Goal: Task Accomplishment & Management: Manage account settings

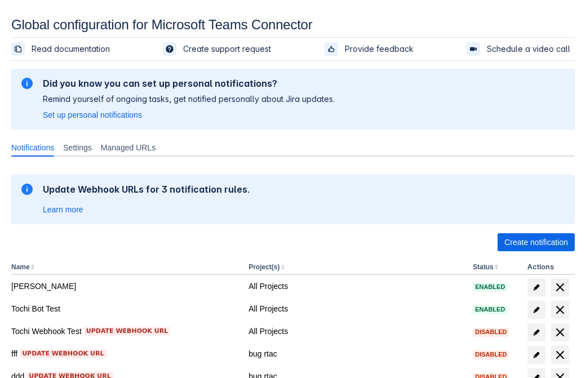
click at [536, 242] on span "Create notification" at bounding box center [536, 242] width 64 height 18
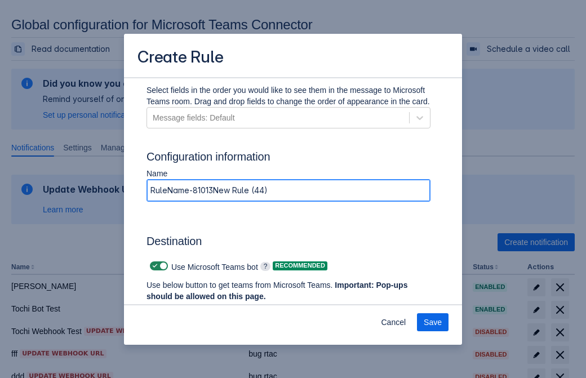
type input "RuleName-810137New Rule (44)"
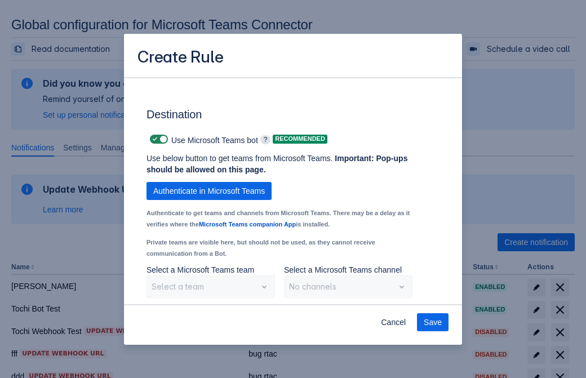
click at [209, 191] on span "Authenticate in Microsoft Teams" at bounding box center [209, 191] width 112 height 18
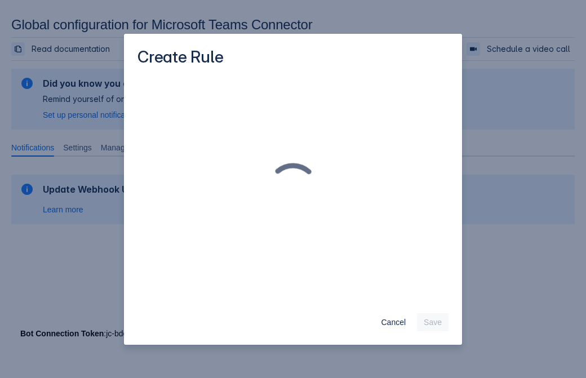
scroll to position [0, 0]
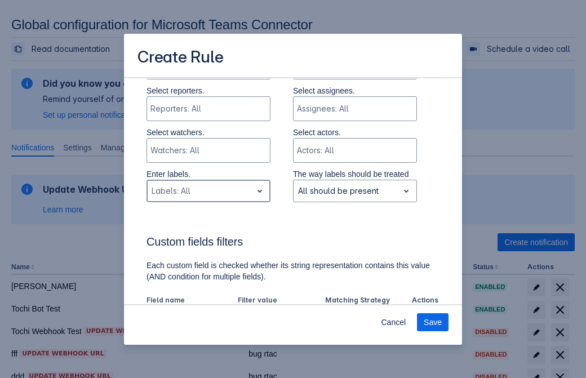
click at [208, 191] on div "Scrollable content" at bounding box center [200, 191] width 96 height 14
type input "810137_label"
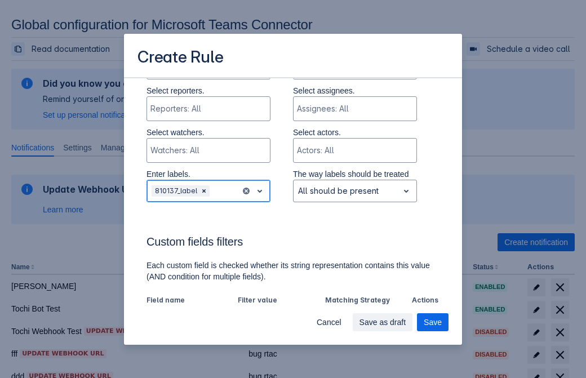
scroll to position [783, 0]
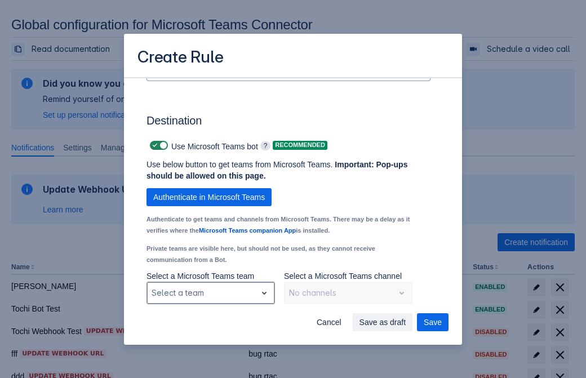
click at [210, 293] on div "Scrollable content" at bounding box center [202, 293] width 100 height 14
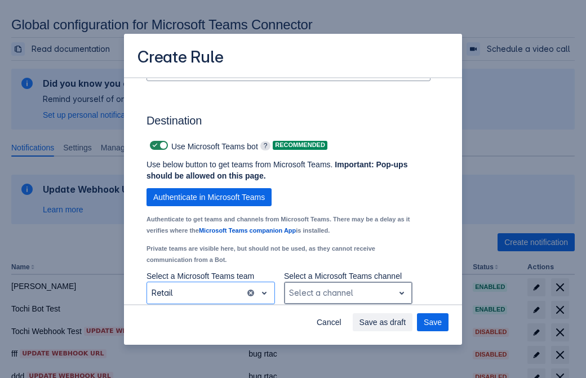
click at [348, 293] on div "Scrollable content" at bounding box center [339, 293] width 100 height 14
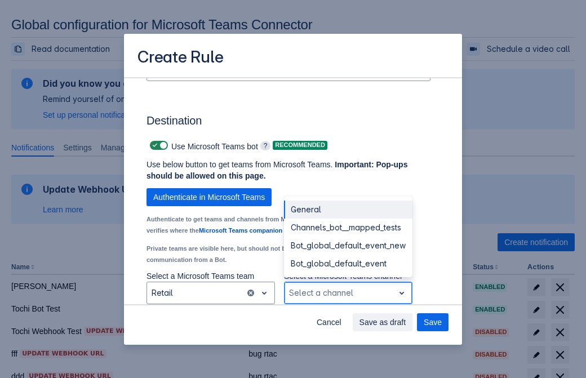
click at [348, 264] on div "Bot_global_default_event" at bounding box center [348, 264] width 128 height 18
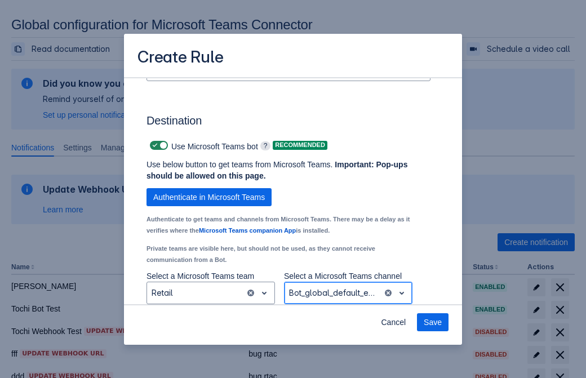
click at [433, 322] on span "Save" at bounding box center [433, 322] width 18 height 18
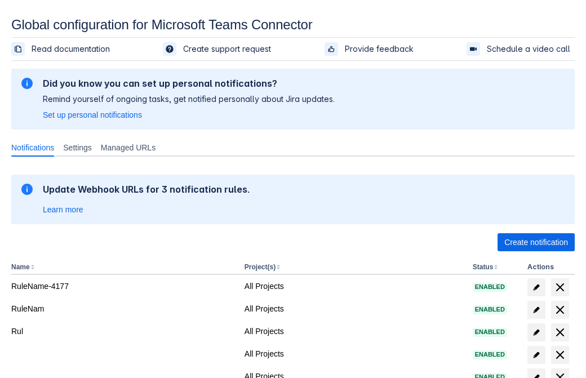
scroll to position [216, 0]
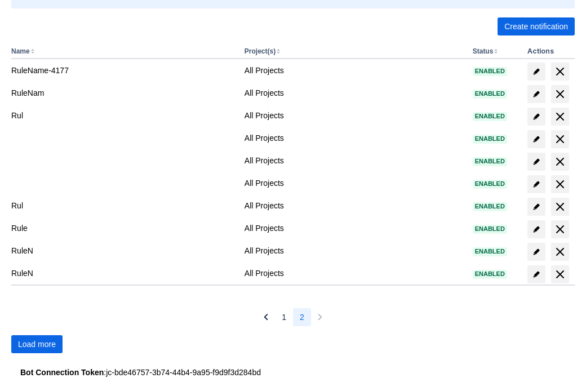
click at [37, 344] on span "Load more" at bounding box center [37, 344] width 38 height 18
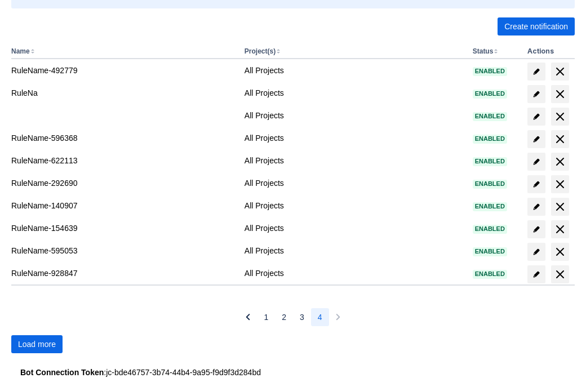
click at [37, 344] on span "Load more" at bounding box center [37, 344] width 38 height 18
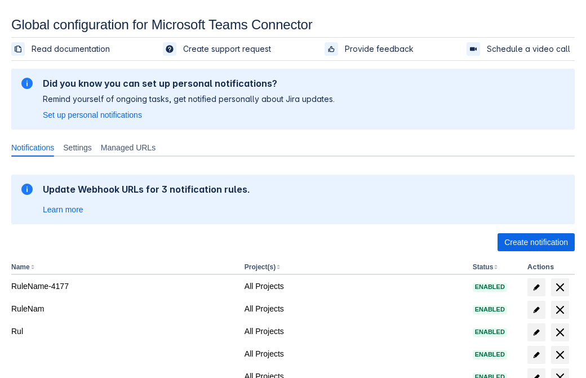
scroll to position [216, 0]
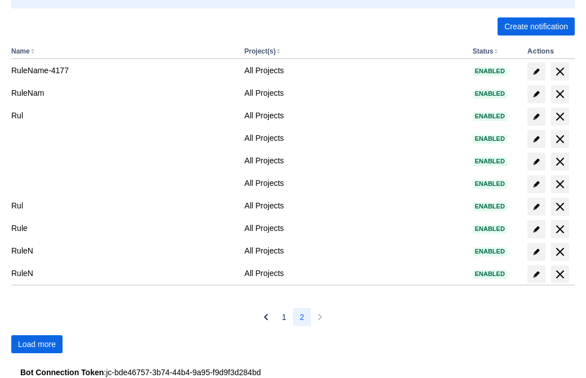
click at [37, 344] on span "Load more" at bounding box center [37, 344] width 38 height 18
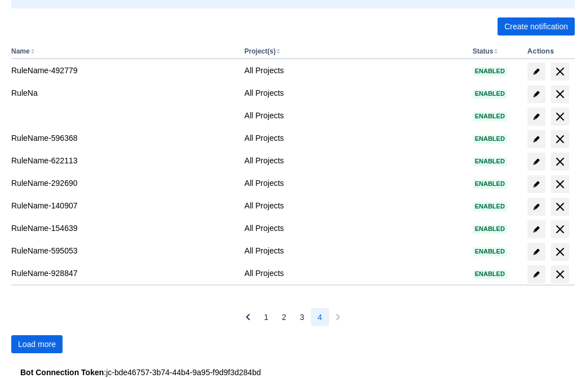
click at [37, 344] on span "Load more" at bounding box center [37, 344] width 38 height 18
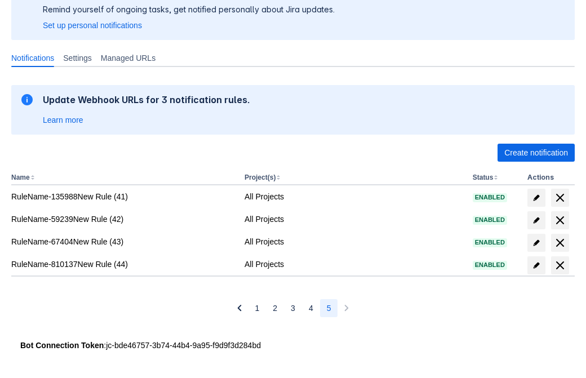
scroll to position [90, 0]
click at [559, 265] on span "delete" at bounding box center [560, 266] width 14 height 14
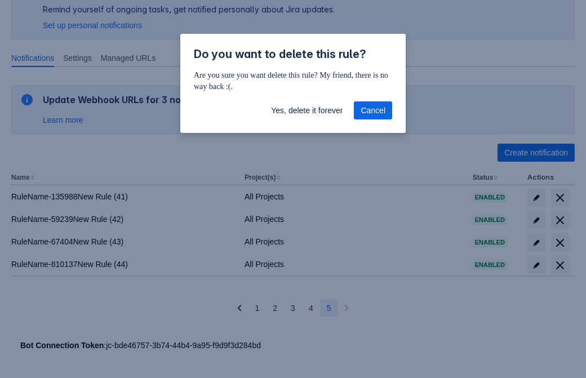
click at [306, 110] on span "Yes, delete it forever" at bounding box center [307, 110] width 72 height 18
